Goal: Information Seeking & Learning: Learn about a topic

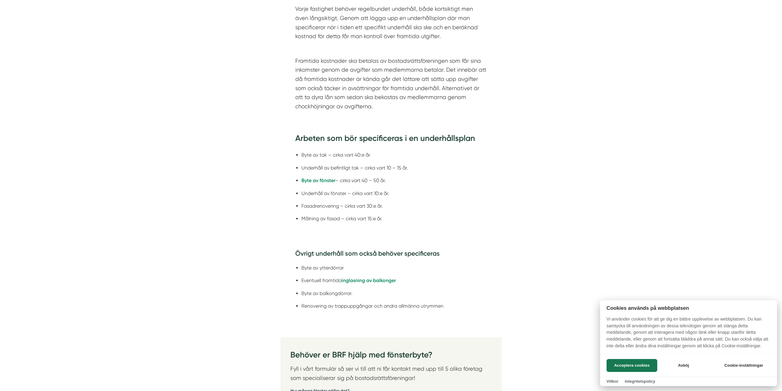
scroll to position [779, 0]
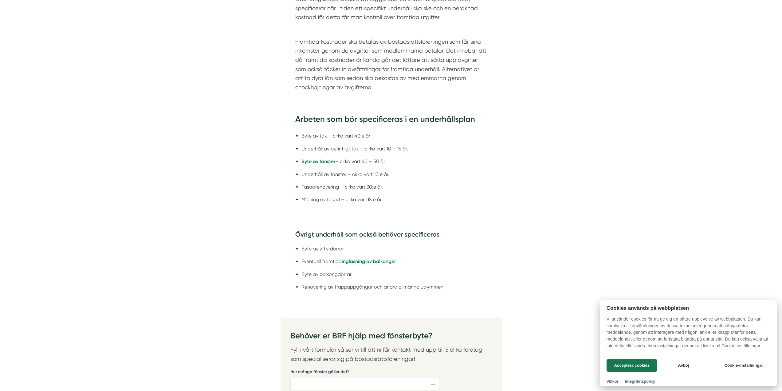
drag, startPoint x: 323, startPoint y: 137, endPoint x: 364, endPoint y: 137, distance: 40.9
click at [361, 137] on div at bounding box center [391, 195] width 782 height 391
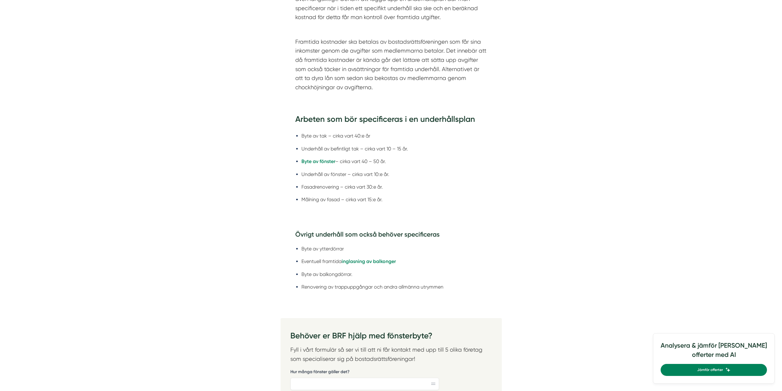
click at [366, 137] on li "Byte av tak – cirka vart 40:e år" at bounding box center [395, 136] width 186 height 8
drag, startPoint x: 341, startPoint y: 148, endPoint x: 380, endPoint y: 149, distance: 39.1
click at [379, 149] on li "Underhåll av befintligt tak – cirka vart 10 – 15 år." at bounding box center [395, 149] width 186 height 8
click at [380, 150] on li "Underhåll av befintligt tak – cirka vart 10 – 15 år." at bounding box center [395, 149] width 186 height 8
drag, startPoint x: 411, startPoint y: 149, endPoint x: 316, endPoint y: 147, distance: 95.0
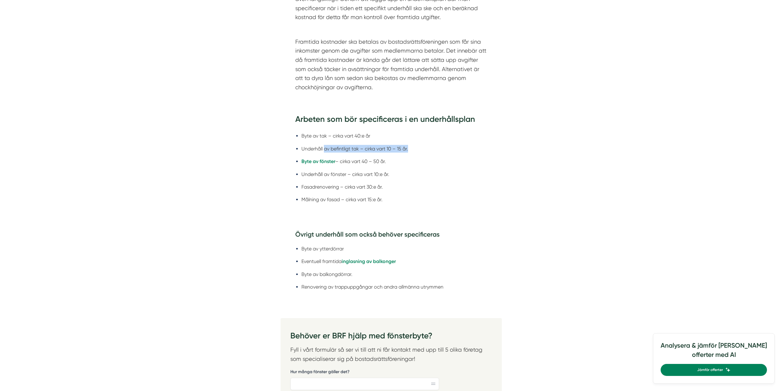
click at [323, 147] on li "Underhåll av befintligt tak – cirka vart 10 – 15 år." at bounding box center [395, 149] width 186 height 8
click at [308, 147] on li "Underhåll av befintligt tak – cirka vart 10 – 15 år." at bounding box center [395, 149] width 186 height 8
drag, startPoint x: 299, startPoint y: 150, endPoint x: 413, endPoint y: 152, distance: 113.7
click at [411, 152] on li "Underhåll av befintligt tak – cirka vart 10 – 15 år." at bounding box center [395, 149] width 186 height 8
click at [413, 152] on li "Underhåll av befintligt tak – cirka vart 10 – 15 år." at bounding box center [395, 149] width 186 height 8
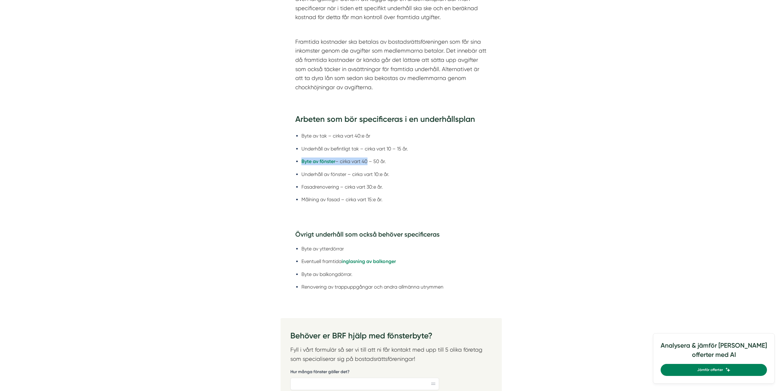
drag, startPoint x: 293, startPoint y: 160, endPoint x: 367, endPoint y: 163, distance: 74.1
click at [367, 163] on div "Arbeten som bör specificeras i en underhållsplan Byte av tak – cirka vart 40:e …" at bounding box center [391, 163] width 221 height 116
click at [388, 165] on li "Byte av fönster – cirka vart 40 – 50 år." at bounding box center [395, 161] width 186 height 8
drag, startPoint x: 361, startPoint y: 174, endPoint x: 391, endPoint y: 174, distance: 29.8
click at [391, 174] on li "Underhåll av fönster – cirka vart 10:e år." at bounding box center [395, 174] width 186 height 8
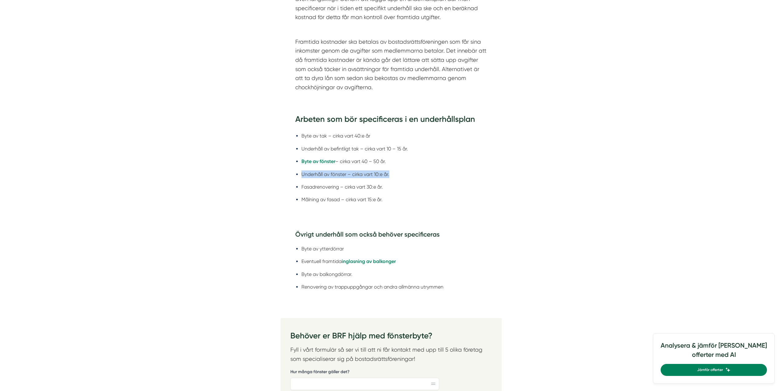
click at [391, 175] on li "Underhåll av fönster – cirka vart 10:e år." at bounding box center [395, 174] width 186 height 8
click at [383, 185] on li "Fasadrenovering – cirka vart 30:e år." at bounding box center [395, 187] width 186 height 8
click at [347, 184] on li "Fasadrenovering – cirka vart 30:e år." at bounding box center [395, 187] width 186 height 8
drag, startPoint x: 303, startPoint y: 187, endPoint x: 379, endPoint y: 188, distance: 75.9
click at [379, 188] on li "Fasadrenovering – cirka vart 30:e år." at bounding box center [395, 187] width 186 height 8
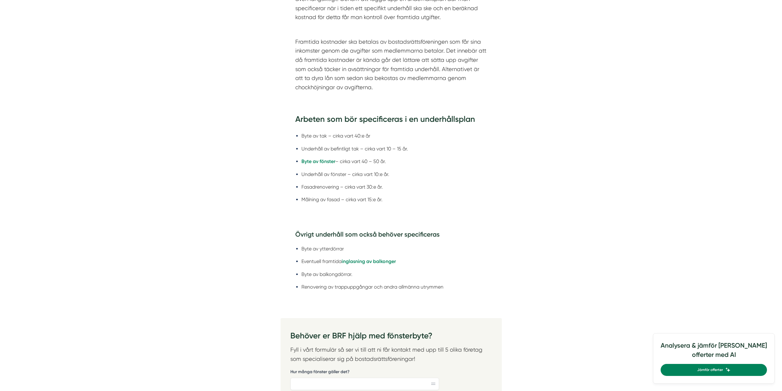
click at [391, 190] on li "Fasadrenovering – cirka vart 30:e år." at bounding box center [395, 187] width 186 height 8
drag, startPoint x: 303, startPoint y: 199, endPoint x: 383, endPoint y: 198, distance: 80.2
click at [383, 198] on li "Målning av fasad – cirka vart 15:e år." at bounding box center [395, 199] width 186 height 8
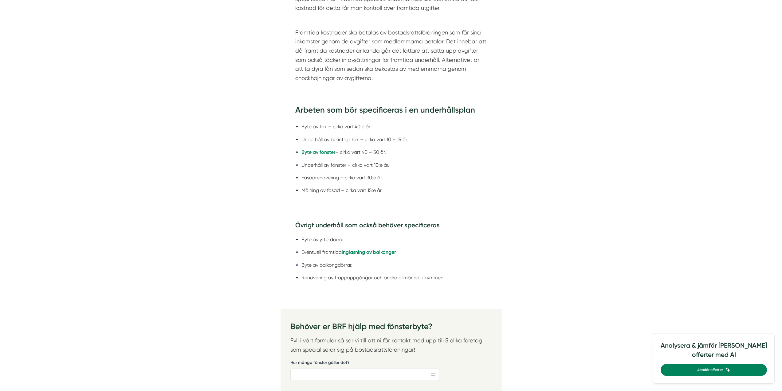
scroll to position [799, 0]
